Goal: Information Seeking & Learning: Learn about a topic

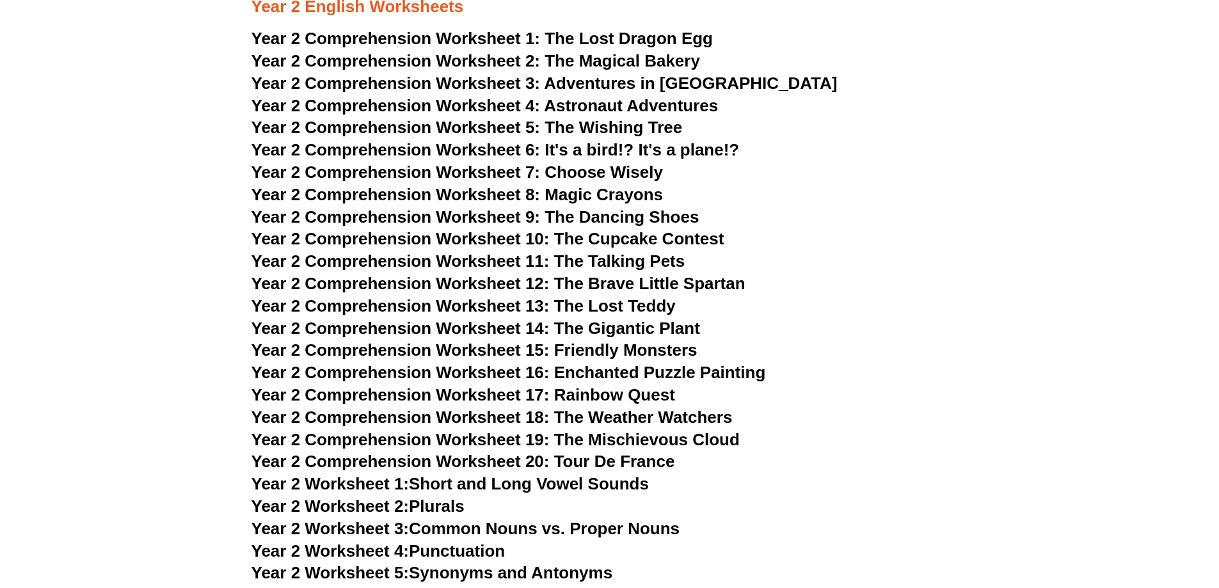
scroll to position [2751, 0]
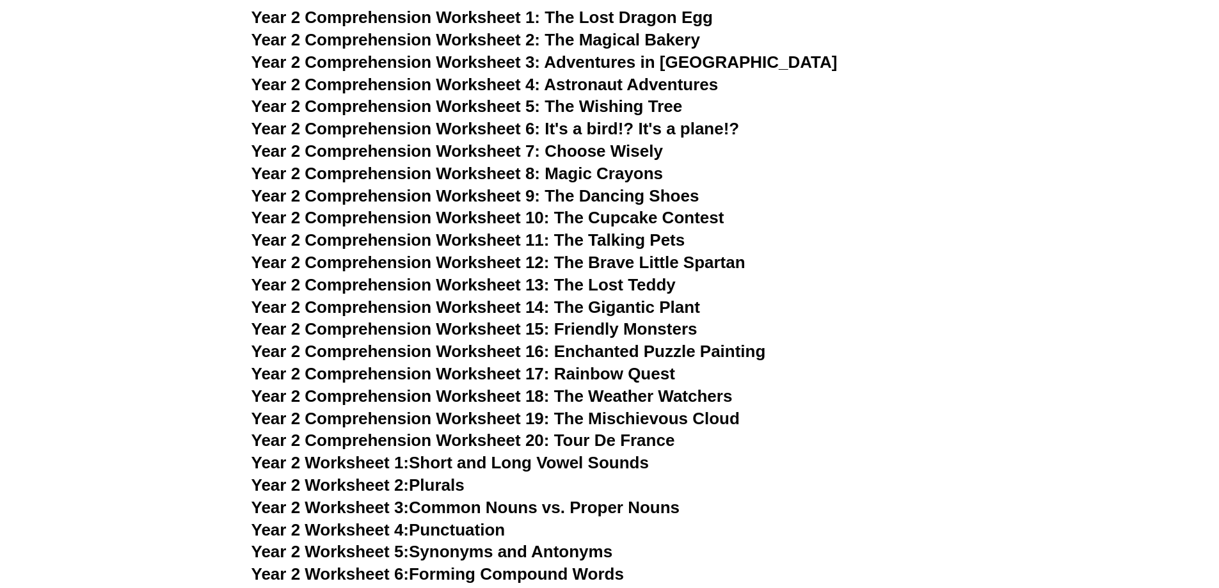
click at [677, 17] on span "The Lost Dragon Egg" at bounding box center [628, 17] width 168 height 19
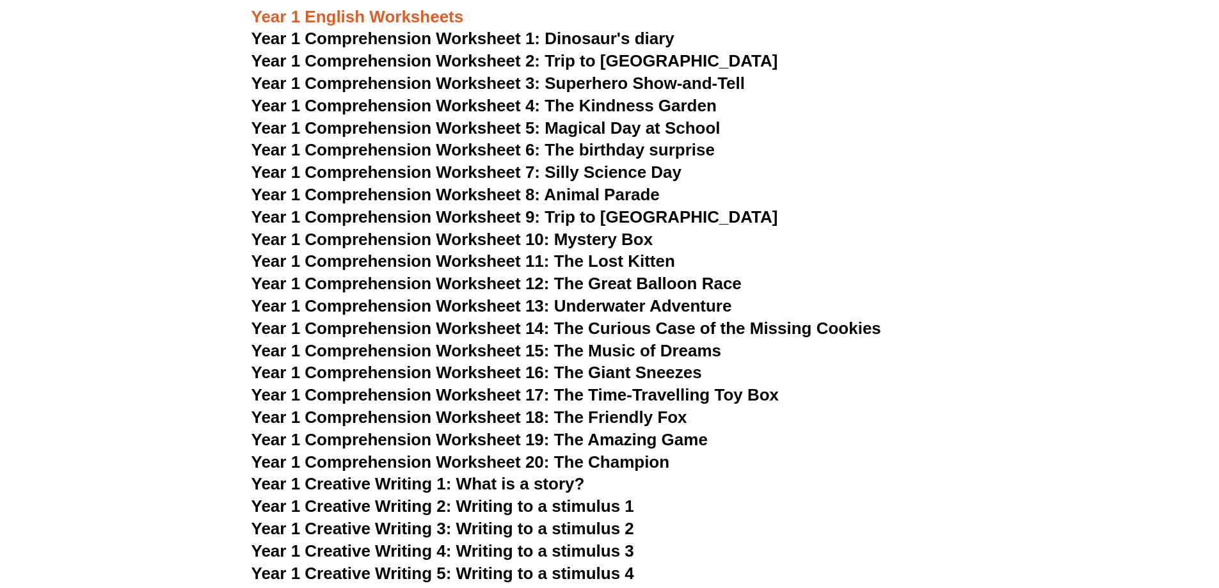
scroll to position [1472, 0]
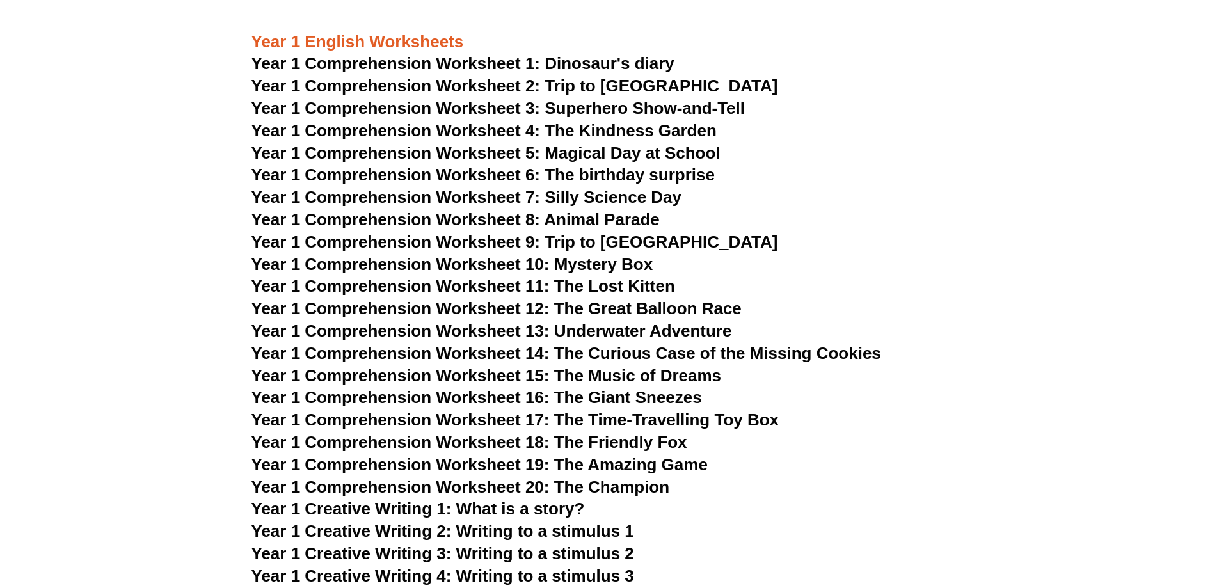
click at [575, 60] on span "Year 1 Comprehension Worksheet 1: Dinosaur's diary" at bounding box center [462, 63] width 423 height 19
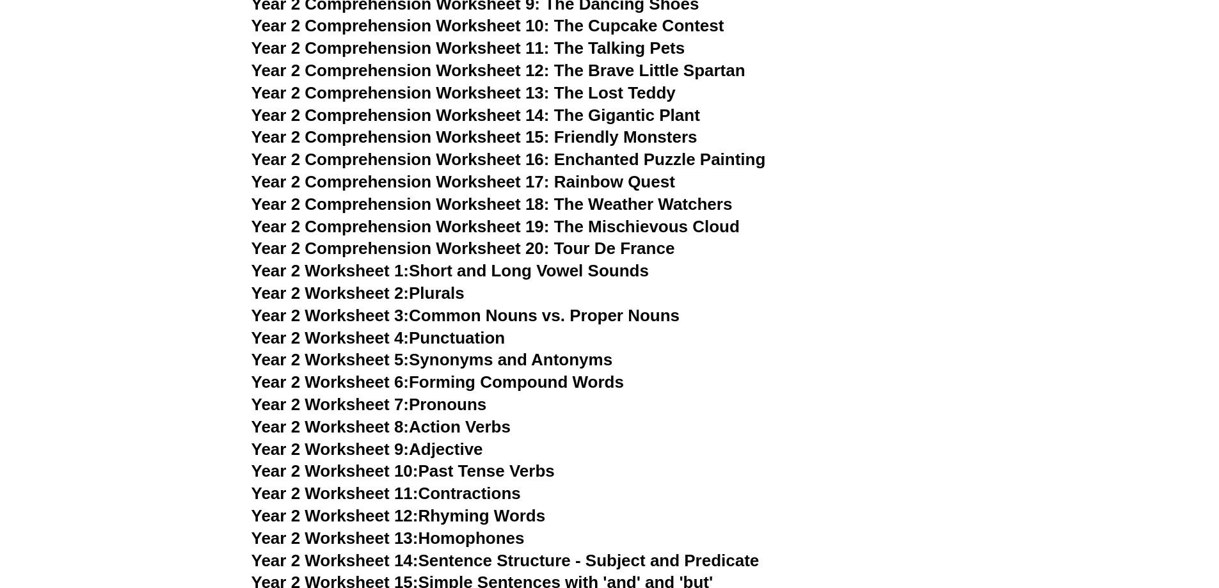
scroll to position [3007, 0]
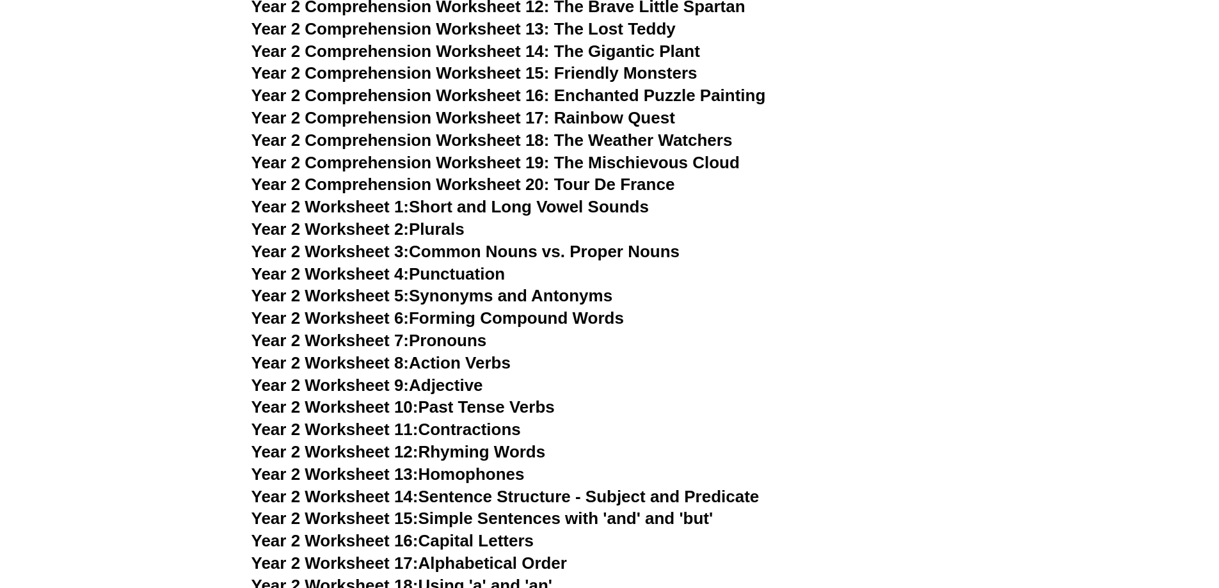
click at [516, 205] on link "Year 2 Worksheet 1: Short and Long Vowel Sounds" at bounding box center [449, 206] width 397 height 19
click at [454, 227] on link "Year 2 Worksheet 2: Plurals" at bounding box center [357, 228] width 213 height 19
click at [514, 251] on link "Year 2 Worksheet 3: Common Nouns vs. Proper Nouns" at bounding box center [465, 251] width 429 height 19
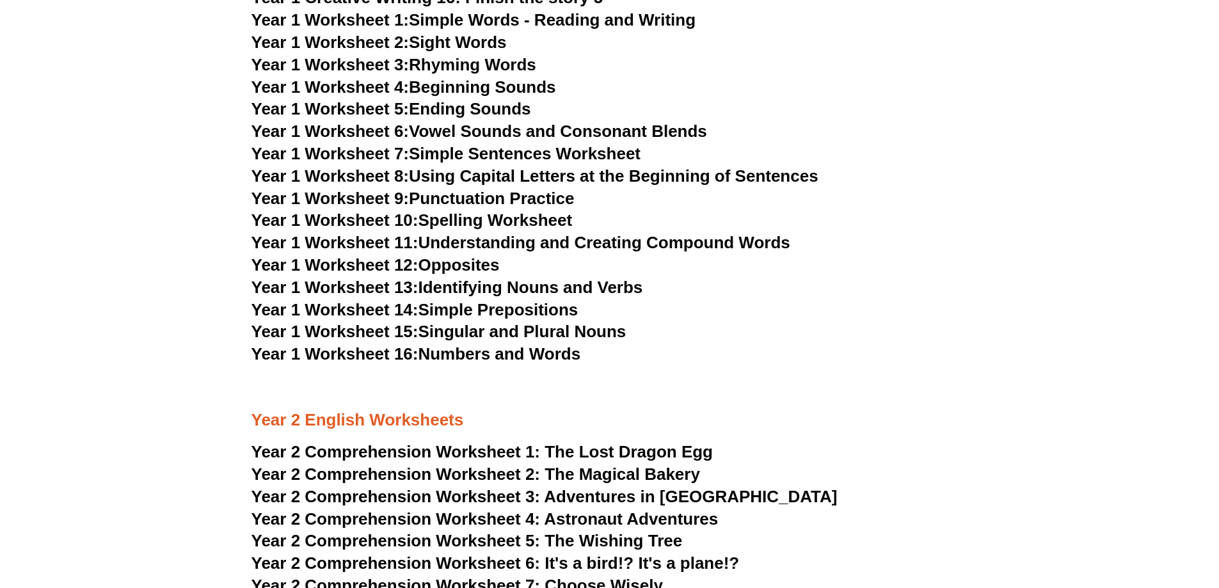
scroll to position [2303, 0]
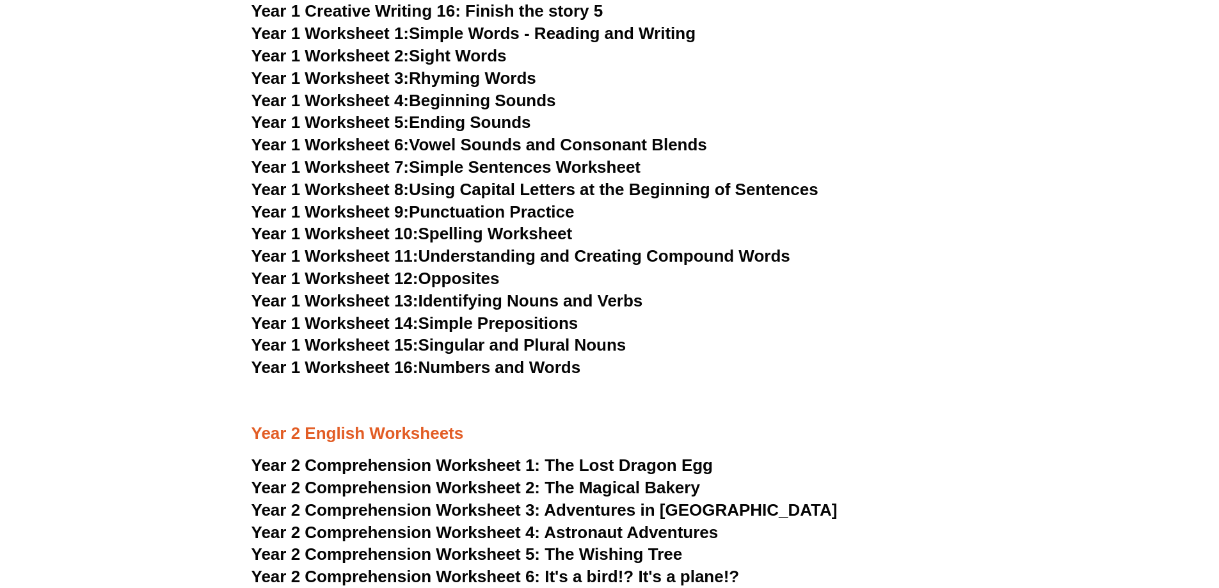
click at [467, 304] on link "Year 1 Worksheet 13: Identifying Nouns and Verbs" at bounding box center [447, 300] width 392 height 19
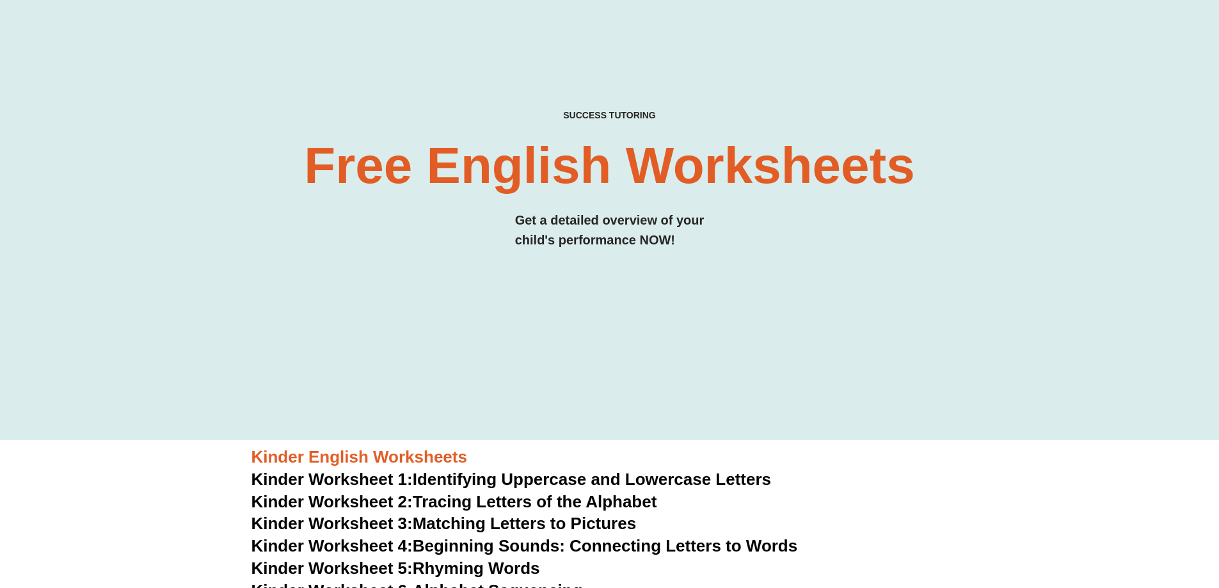
scroll to position [0, 0]
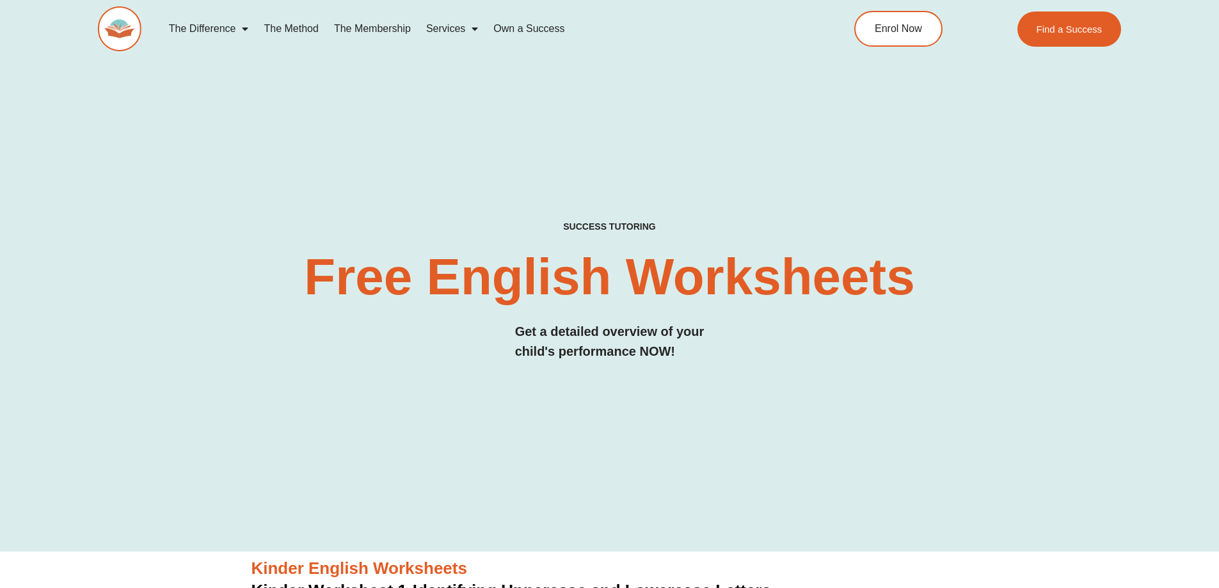
click at [269, 29] on link "The Method" at bounding box center [291, 28] width 70 height 29
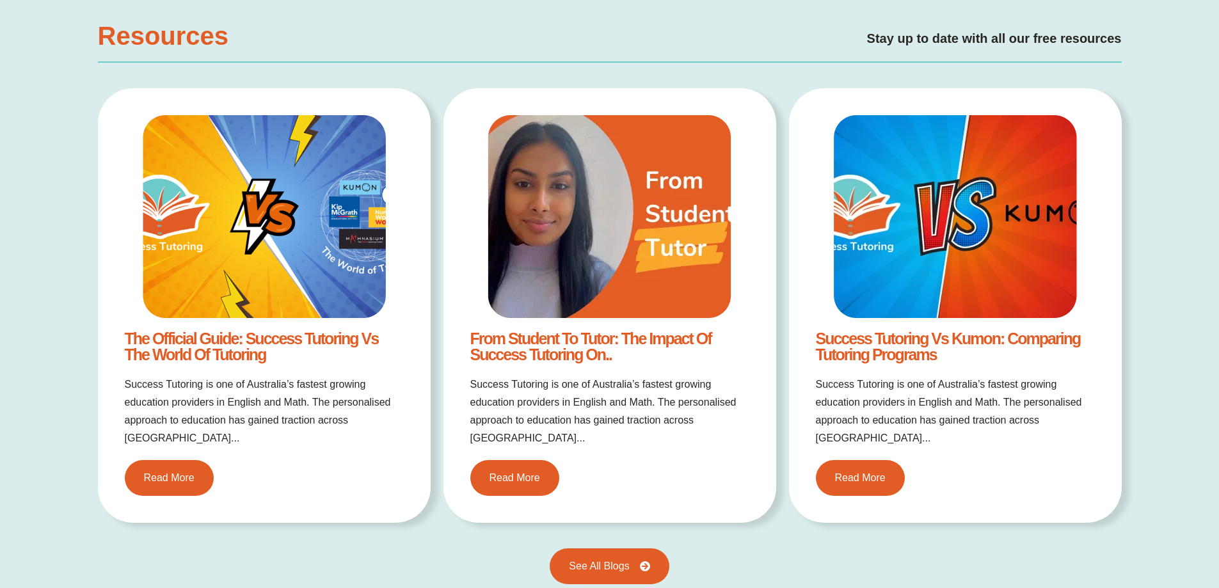
scroll to position [2239, 0]
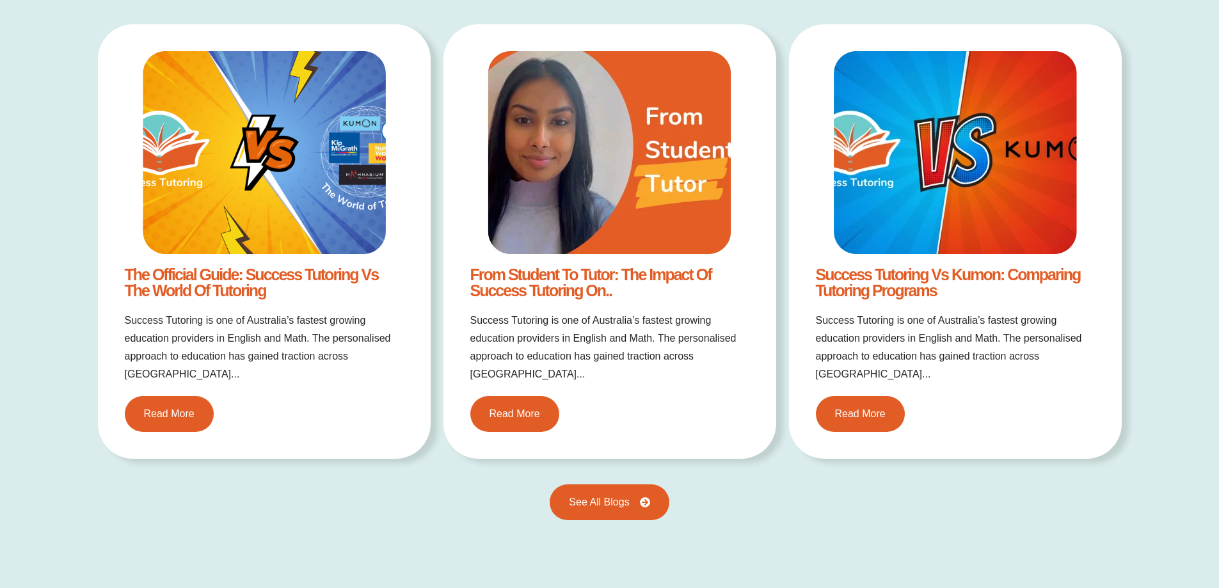
click at [214, 281] on link "The Official Guide: Success Tutoring vs The World of Tutoring" at bounding box center [252, 283] width 254 height 34
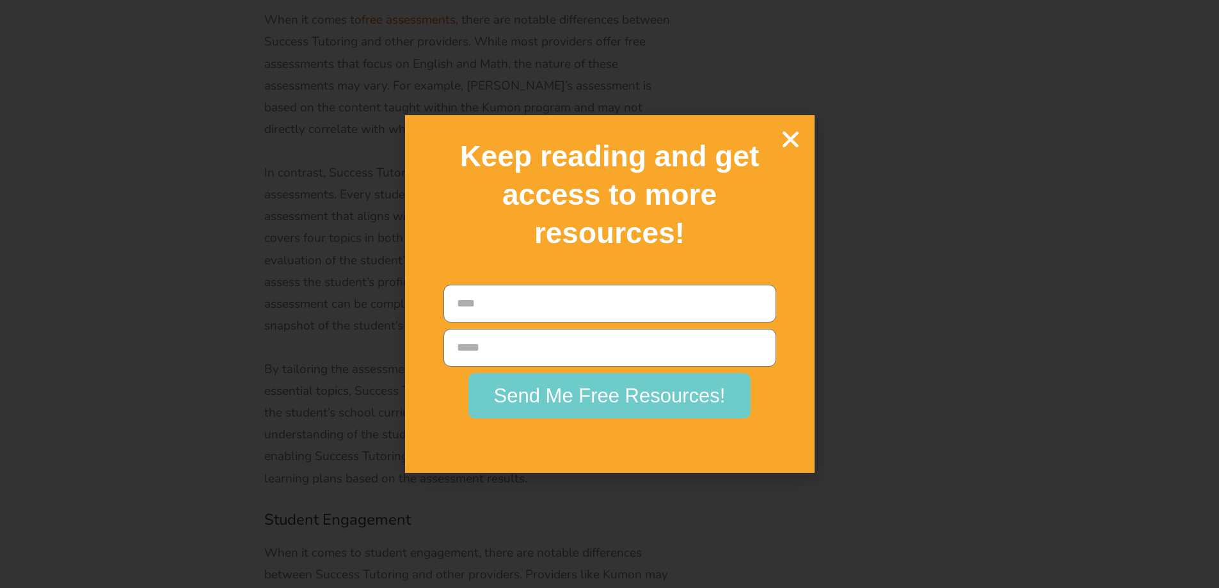
scroll to position [4735, 0]
click at [796, 135] on icon "Close" at bounding box center [790, 139] width 22 height 22
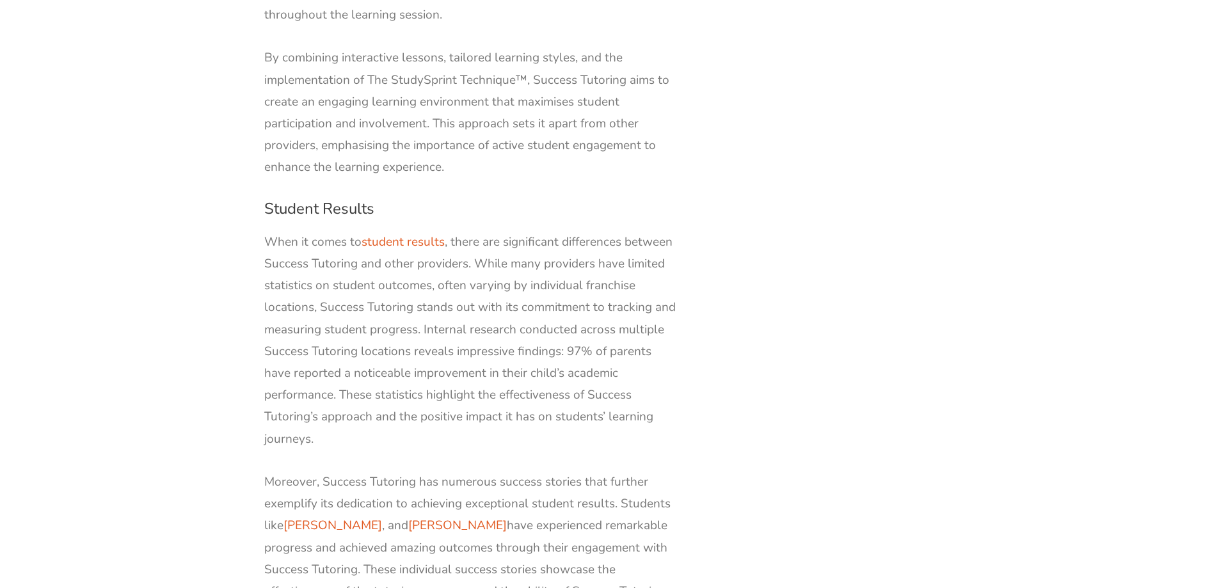
scroll to position [5502, 0]
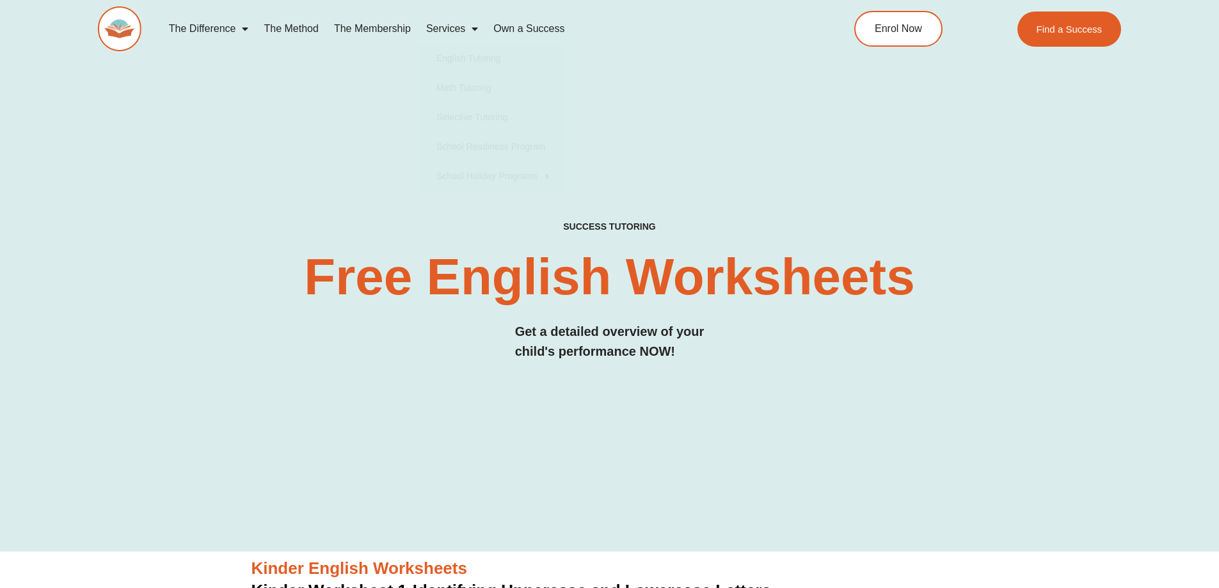
click at [342, 103] on div "SUCCESS TUTORING​ Free English Worksheets​ Get a detailed overview of your chil…" at bounding box center [610, 254] width 1024 height 593
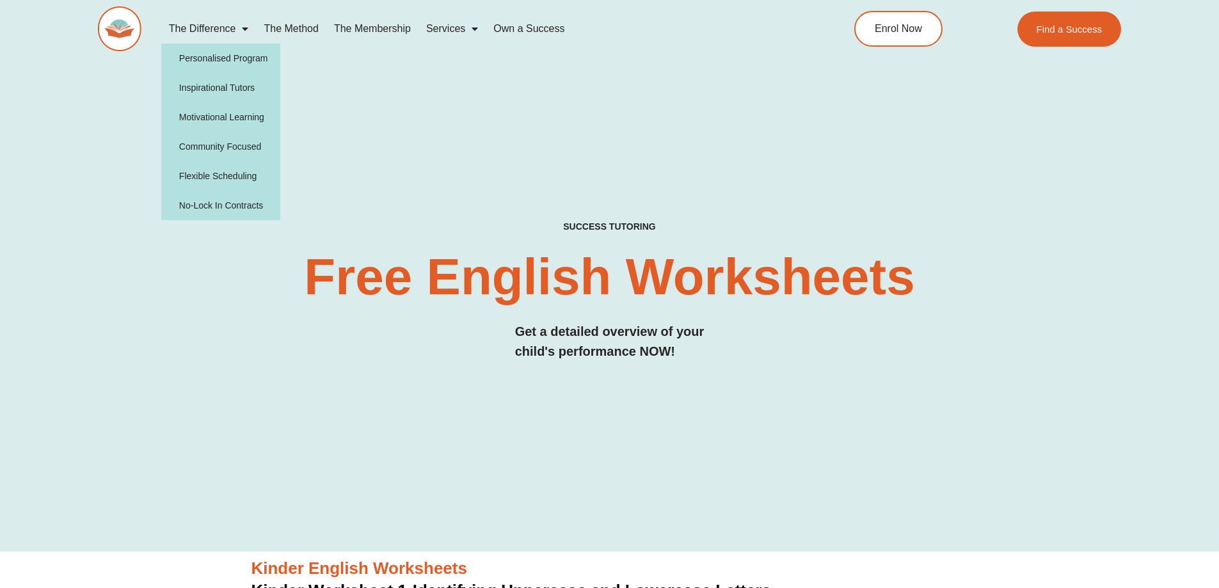
click at [239, 32] on span "Menu" at bounding box center [241, 28] width 13 height 23
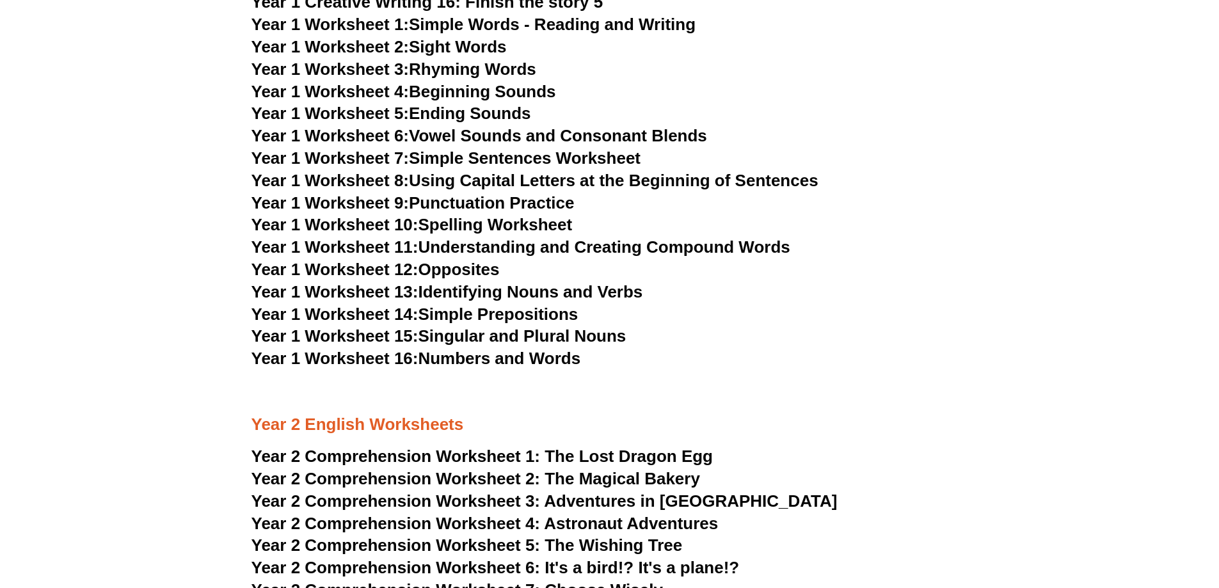
scroll to position [2303, 0]
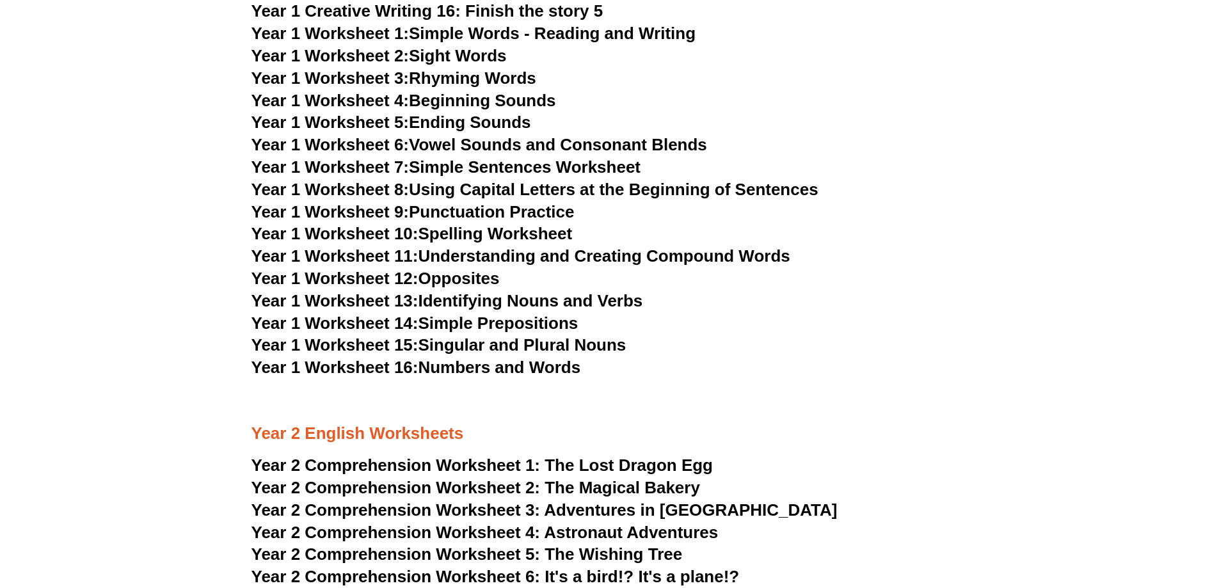
click at [572, 33] on link "Year 1 Worksheet 1: Simple Words - Reading and Writing" at bounding box center [473, 33] width 445 height 19
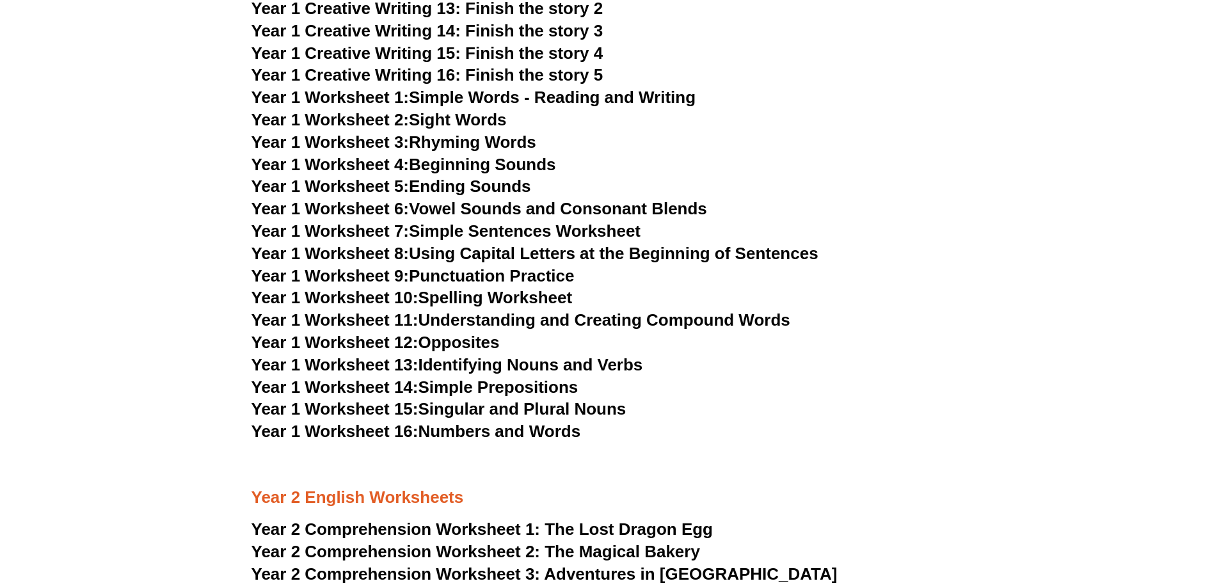
click at [471, 158] on link "Year 1 Worksheet 4: Beginning Sounds" at bounding box center [403, 164] width 305 height 19
click at [466, 238] on link "Year 1 Worksheet 7: Simple Sentences Worksheet" at bounding box center [446, 230] width 390 height 19
